Goal: Leave review/rating: Leave review/rating

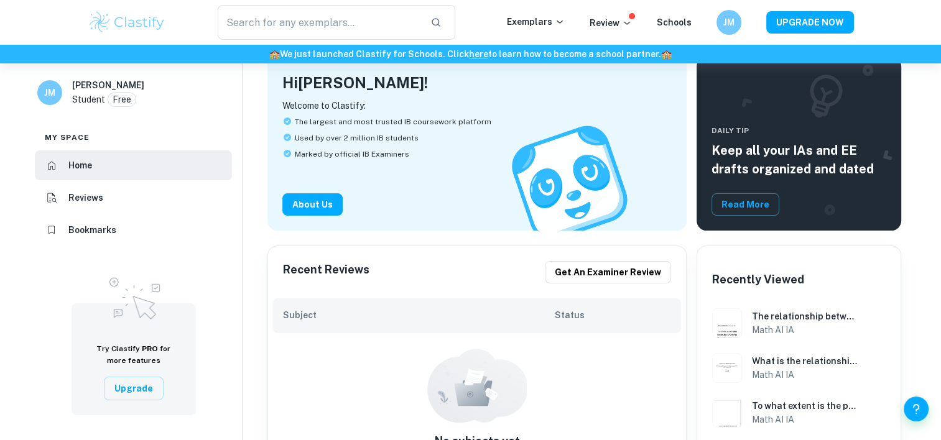
scroll to position [77, 0]
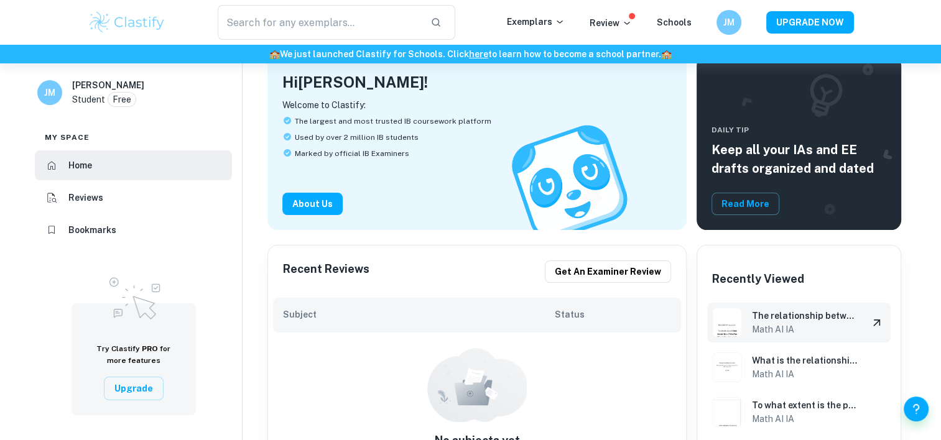
click at [772, 323] on h6 "Math AI IA" at bounding box center [805, 330] width 106 height 14
click at [797, 331] on h6 "Math AI IA" at bounding box center [805, 330] width 106 height 14
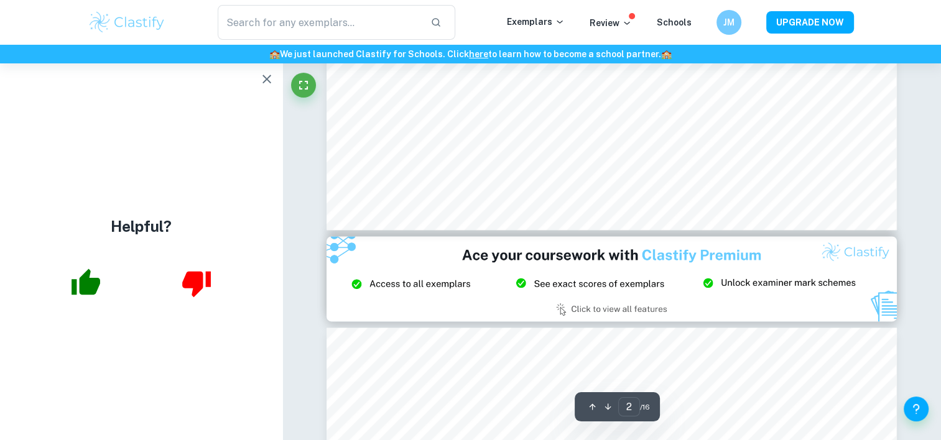
scroll to position [1557, 0]
type input "3"
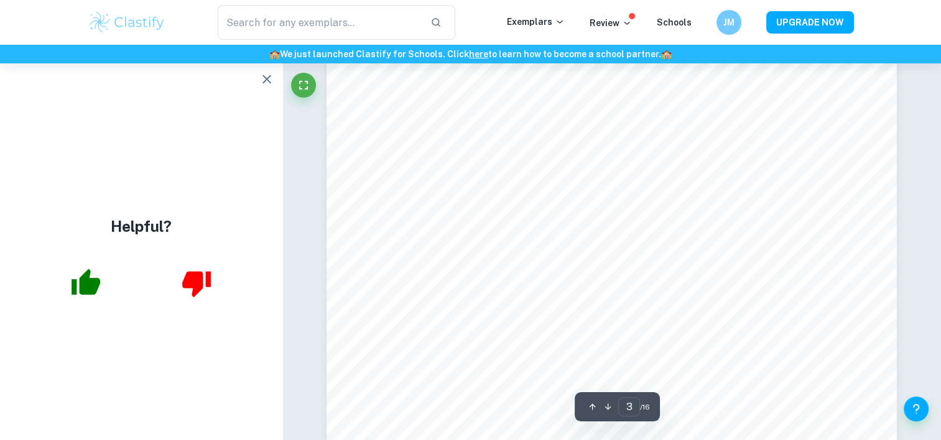
scroll to position [2067, 0]
